Goal: Transaction & Acquisition: Obtain resource

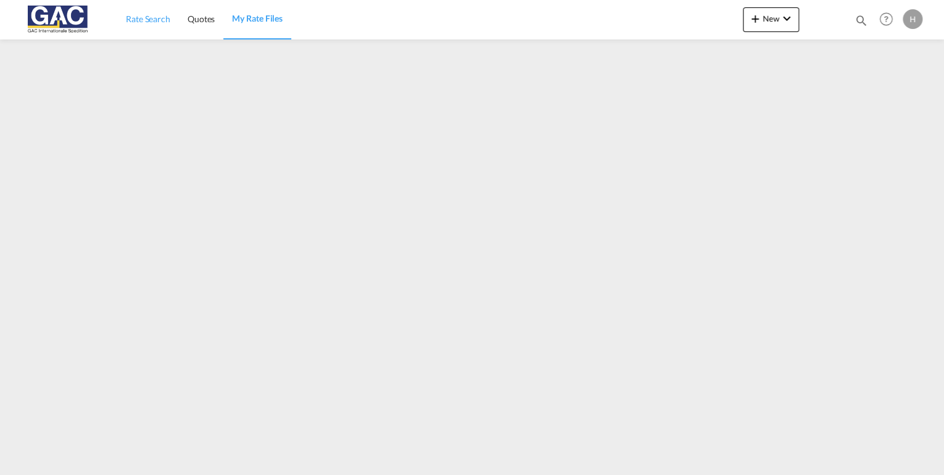
click at [144, 23] on span "Rate Search" at bounding box center [148, 19] width 44 height 10
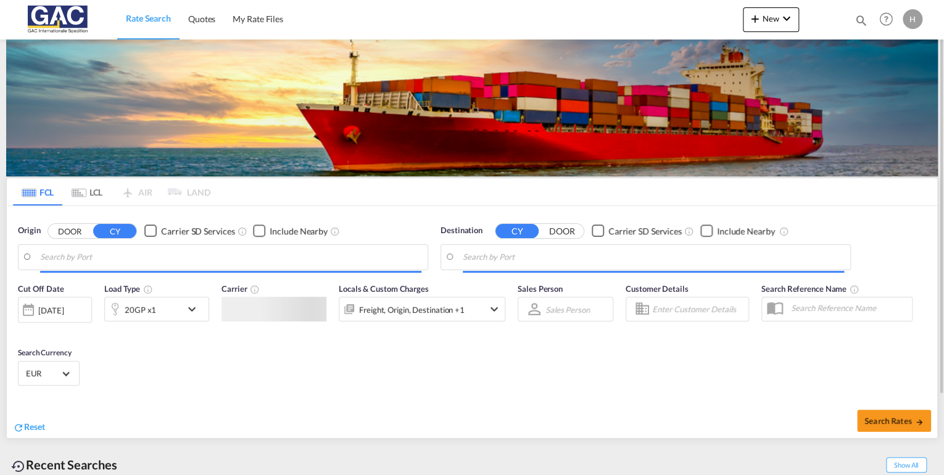
type input "[GEOGRAPHIC_DATA], DEBRV"
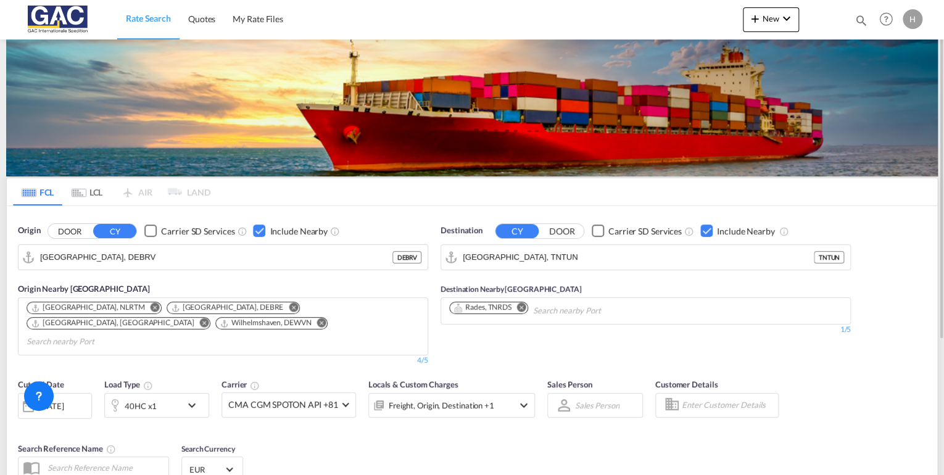
click at [706, 228] on div "Checkbox No Ink" at bounding box center [706, 231] width 12 height 12
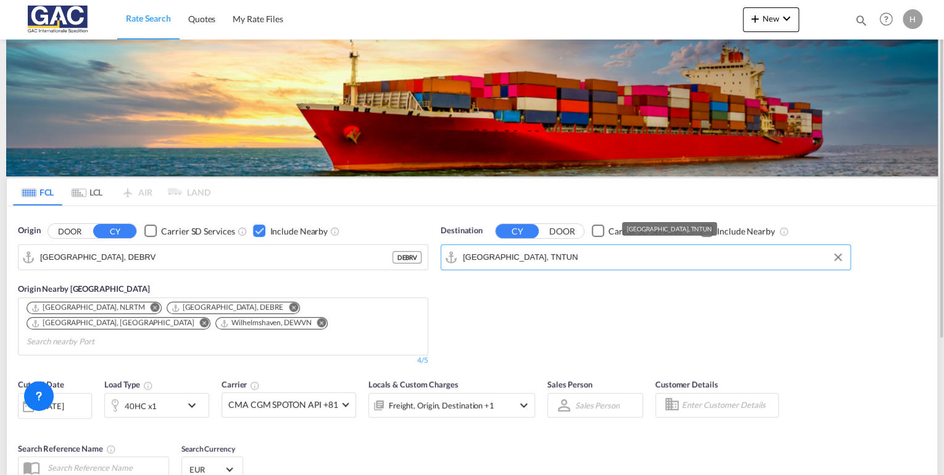
click at [503, 258] on input "[GEOGRAPHIC_DATA], TNTUN" at bounding box center [653, 257] width 381 height 19
type input "e"
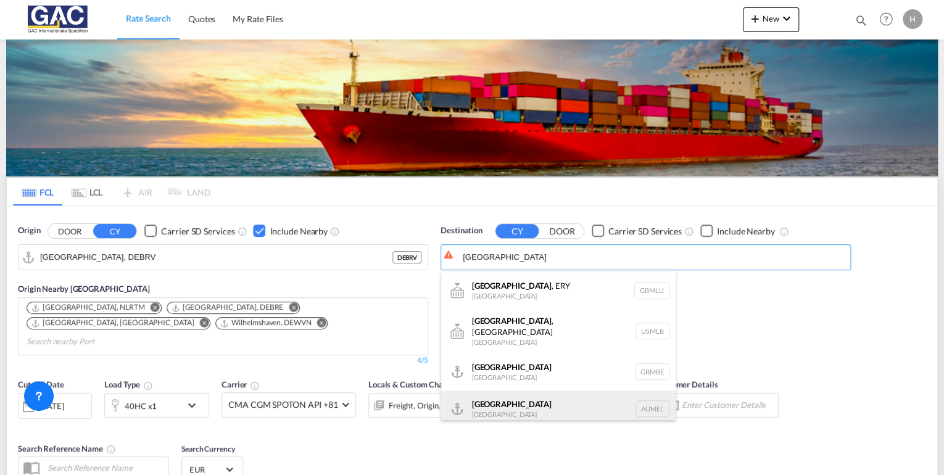
click at [504, 416] on div "[GEOGRAPHIC_DATA] [GEOGRAPHIC_DATA] AUMEL" at bounding box center [558, 408] width 234 height 37
type input "[GEOGRAPHIC_DATA], [GEOGRAPHIC_DATA]"
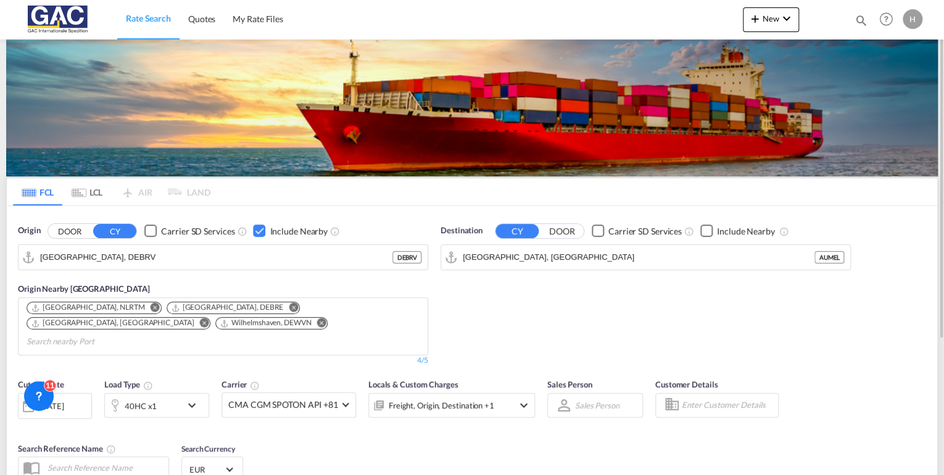
click at [709, 227] on div "Checkbox No Ink" at bounding box center [706, 231] width 12 height 12
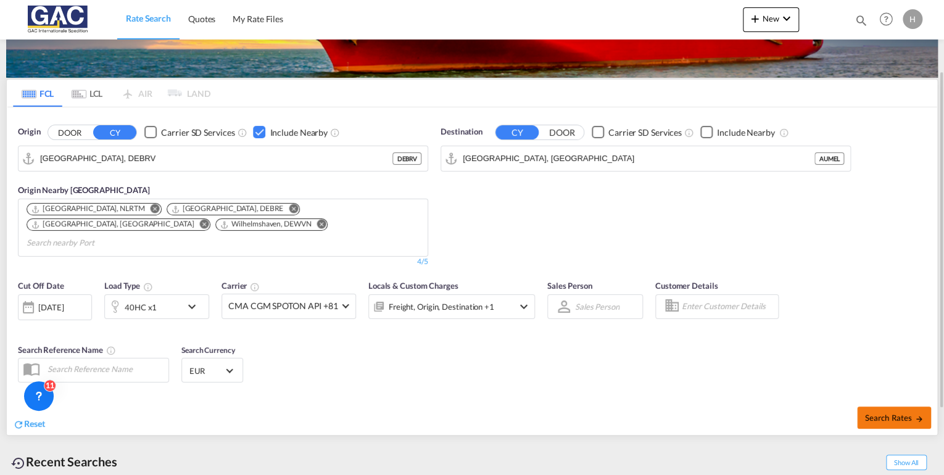
click at [865, 413] on span "Search Rates" at bounding box center [893, 418] width 59 height 10
type input "DEBRV to AUMEL / [DATE]"
